Goal: Book appointment/travel/reservation

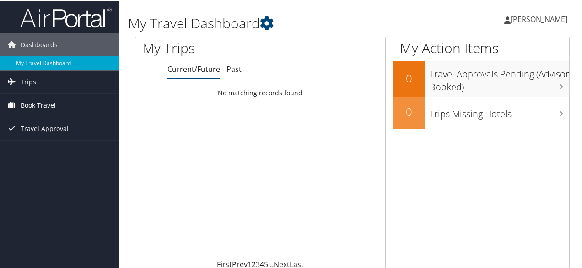
click at [37, 102] on span "Book Travel" at bounding box center [38, 104] width 35 height 23
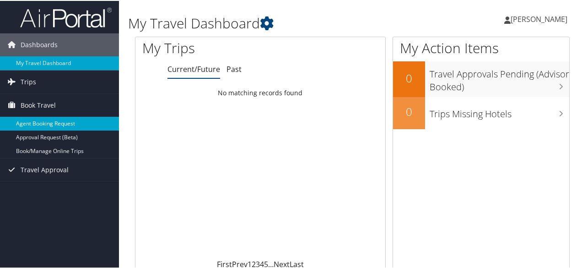
click at [47, 124] on link "Agent Booking Request" at bounding box center [59, 123] width 119 height 14
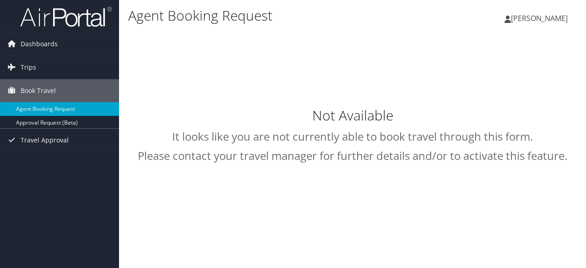
select select "uva@cbtravel.com"
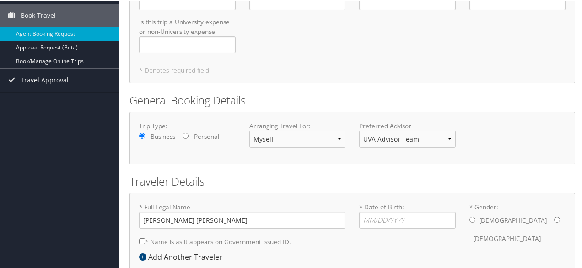
scroll to position [81, 0]
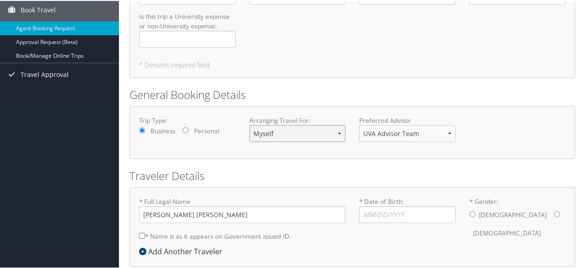
click at [284, 132] on select "Myself Another Traveler Guest Traveler" at bounding box center [297, 132] width 97 height 17
click at [312, 79] on form "Reporting Fields for University of Virginia (UVA) Intl. Travel Authorization : …" at bounding box center [352, 131] width 446 height 364
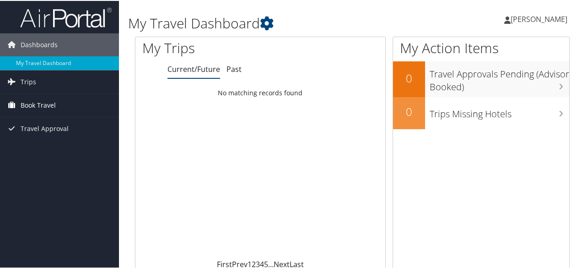
click at [30, 103] on span "Book Travel" at bounding box center [38, 104] width 35 height 23
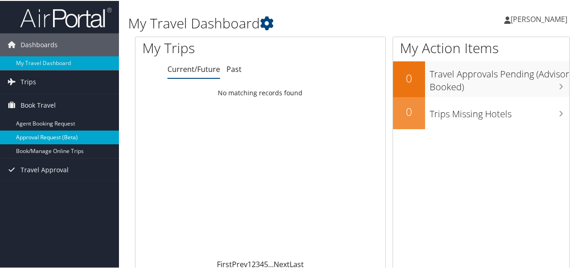
click at [41, 138] on link "Approval Request (Beta)" at bounding box center [59, 136] width 119 height 14
